Goal: Check status: Check status

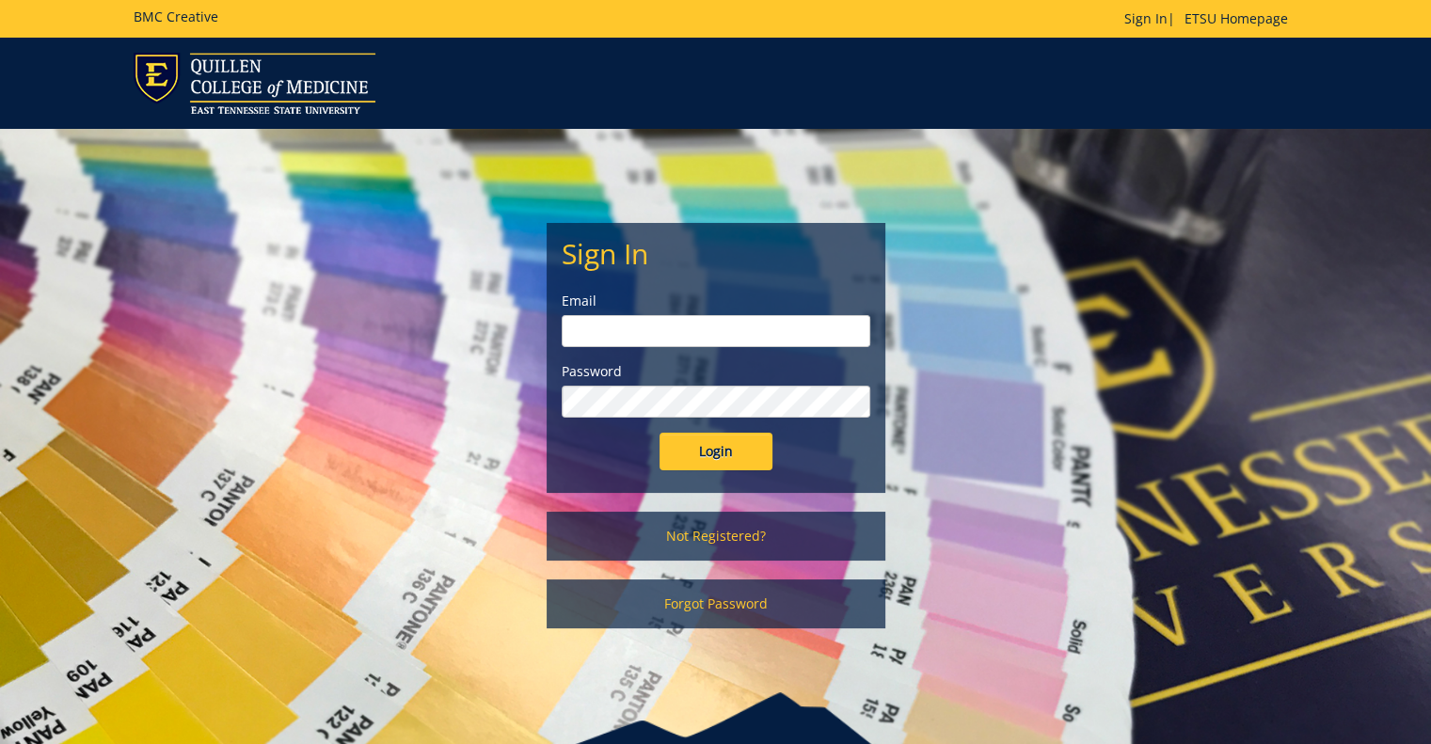
type input "[PERSON_NAME][EMAIL_ADDRESS][DOMAIN_NAME]"
click at [726, 459] on input "Login" at bounding box center [715, 452] width 113 height 38
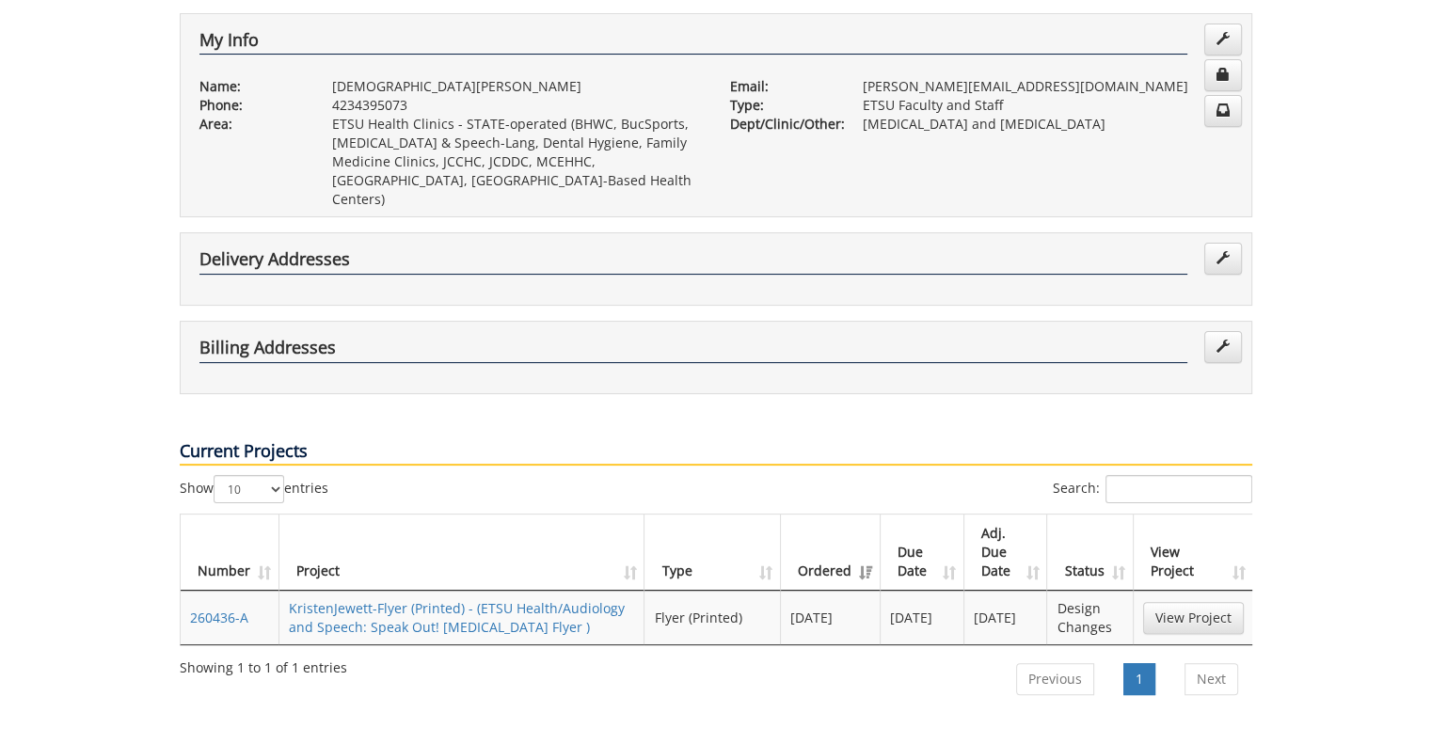
scroll to position [521, 0]
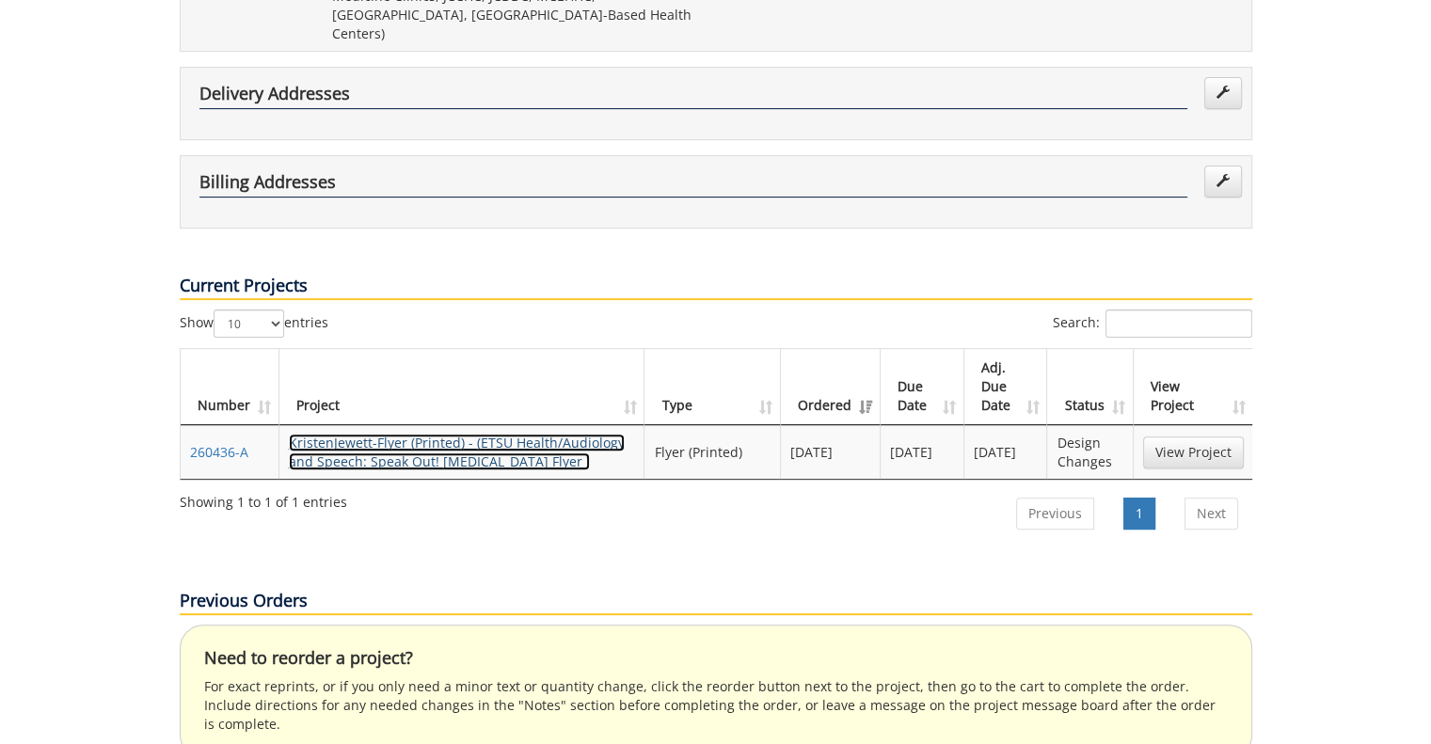
click at [411, 434] on link "KristenJewett-Flyer (Printed) - (ETSU Health/Audiology and Speech: Speak Out! G…" at bounding box center [457, 452] width 336 height 37
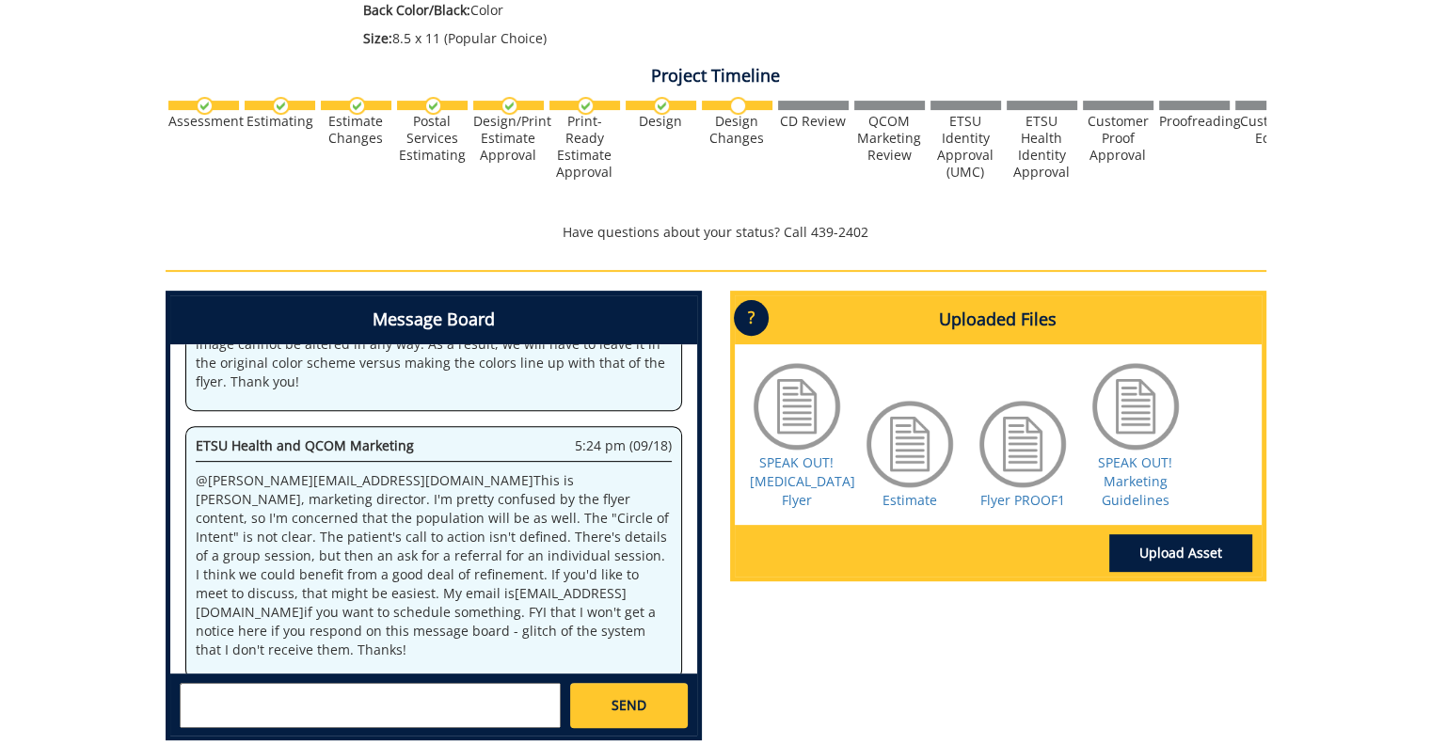
scroll to position [572, 0]
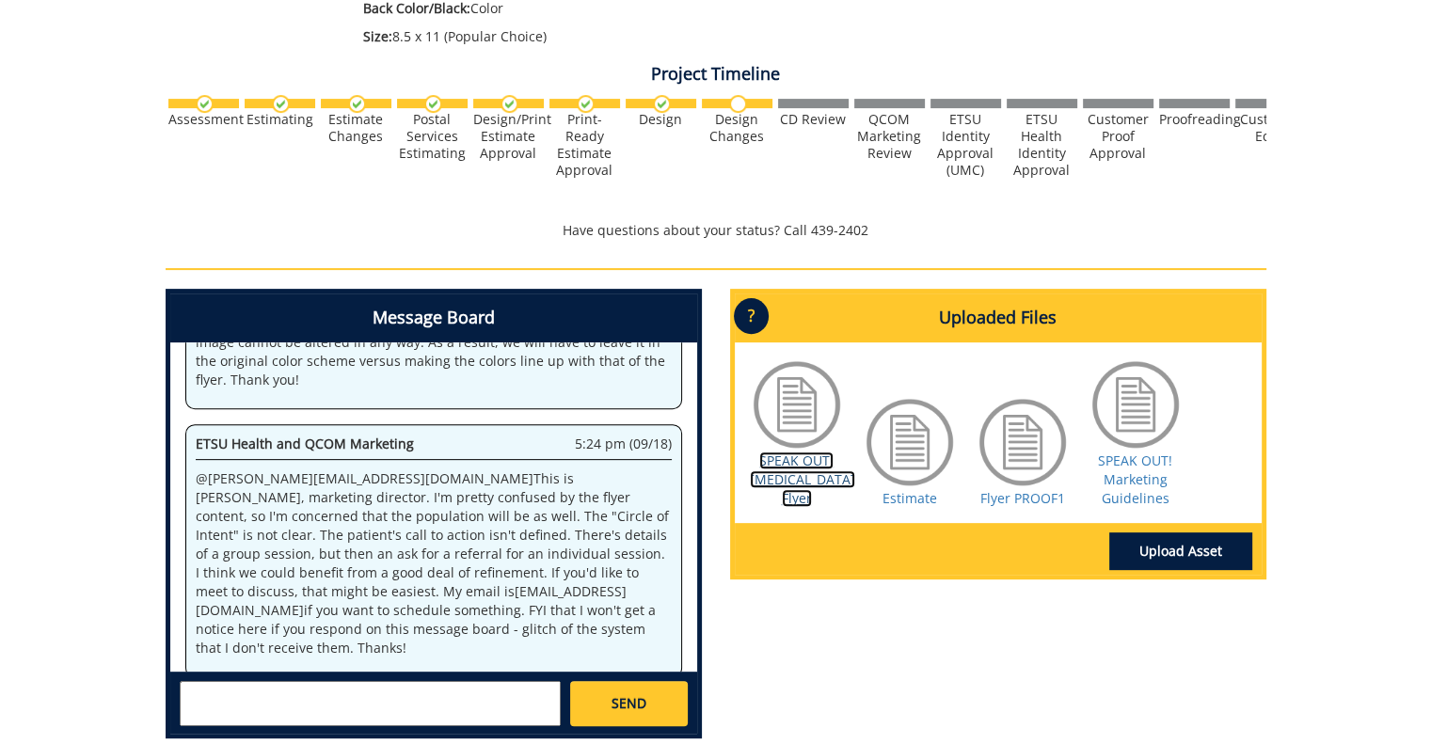
click at [790, 487] on link "SPEAK OUT! Group Therapy Flyer" at bounding box center [802, 480] width 105 height 56
click at [1027, 492] on link "Flyer PROOF1" at bounding box center [1022, 498] width 85 height 18
click at [817, 479] on link "SPEAK OUT! Group Therapy Flyer" at bounding box center [802, 480] width 105 height 56
